Goal: Information Seeking & Learning: Compare options

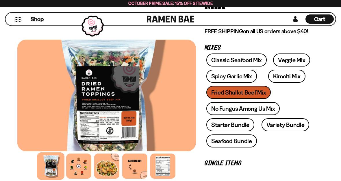
scroll to position [102, 0]
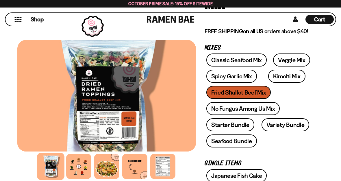
click at [252, 110] on link "No Fungus Among Us Mix" at bounding box center [242, 108] width 73 height 13
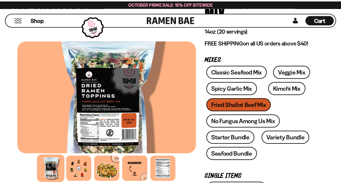
scroll to position [91, 0]
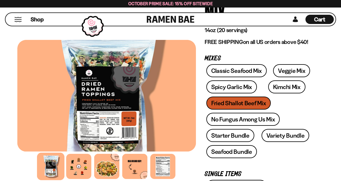
click at [239, 138] on link "Starter Bundle" at bounding box center [230, 135] width 48 height 13
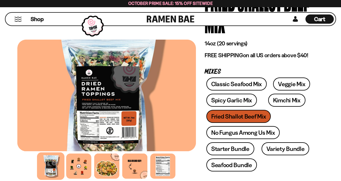
scroll to position [78, 0]
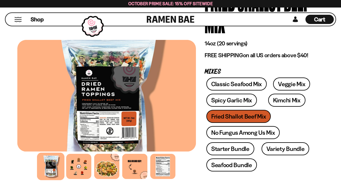
click at [233, 83] on link "Classic Seafood Mix" at bounding box center [236, 83] width 60 height 13
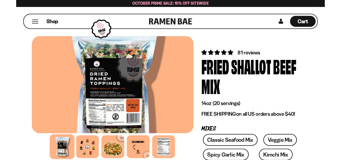
scroll to position [8, 0]
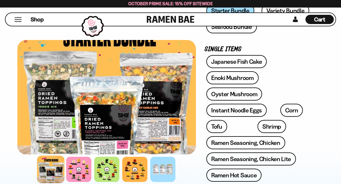
scroll to position [194, 0]
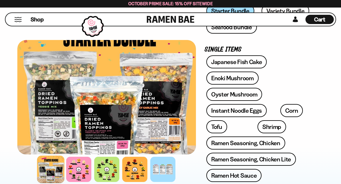
click at [250, 110] on link "Instant Noodle Eggs" at bounding box center [236, 110] width 60 height 13
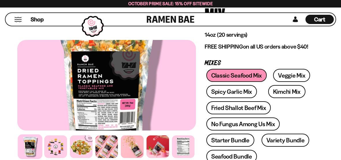
scroll to position [85, 0]
